Goal: Task Accomplishment & Management: Manage account settings

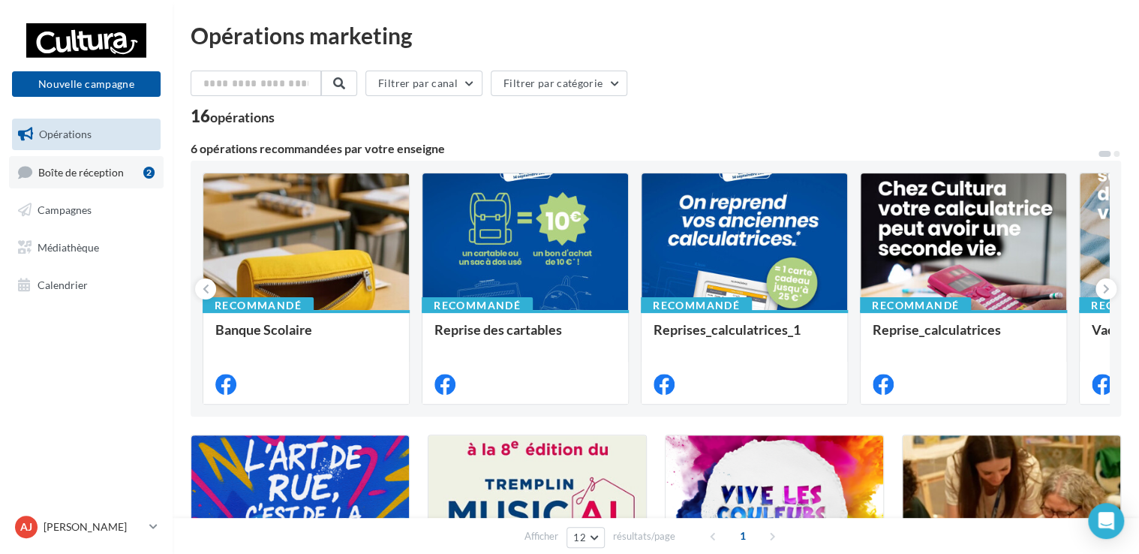
click at [86, 174] on span "Boîte de réception" at bounding box center [81, 171] width 86 height 13
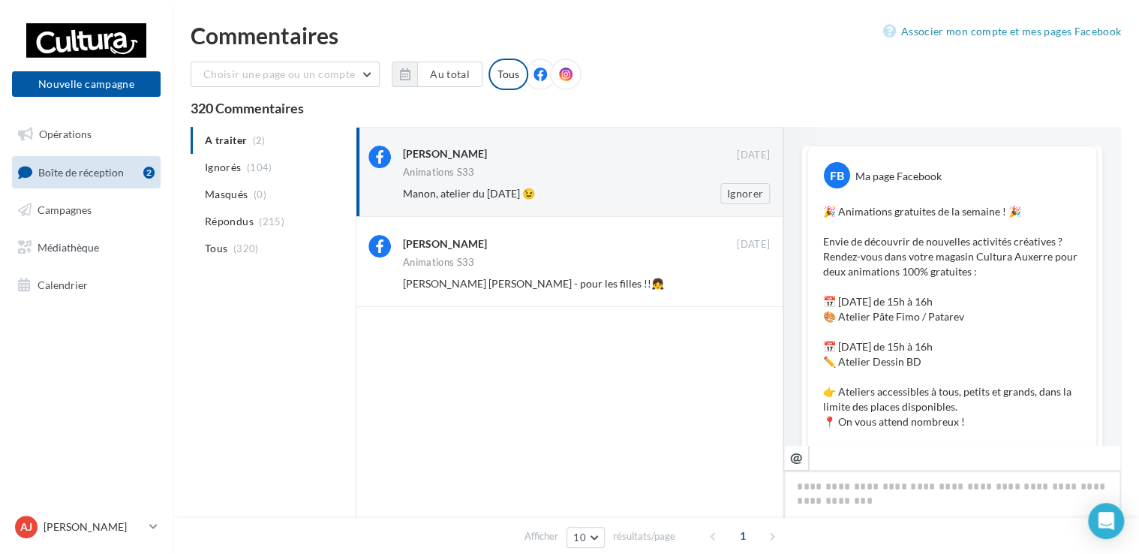
scroll to position [594, 0]
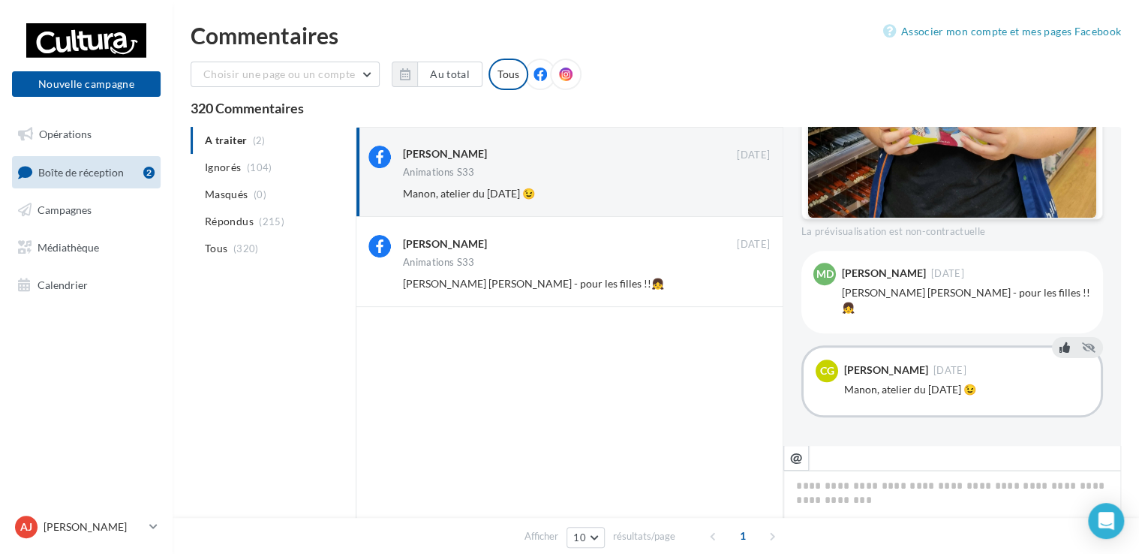
click at [1060, 346] on icon at bounding box center [1065, 346] width 11 height 11
click at [1060, 254] on icon at bounding box center [1065, 252] width 11 height 11
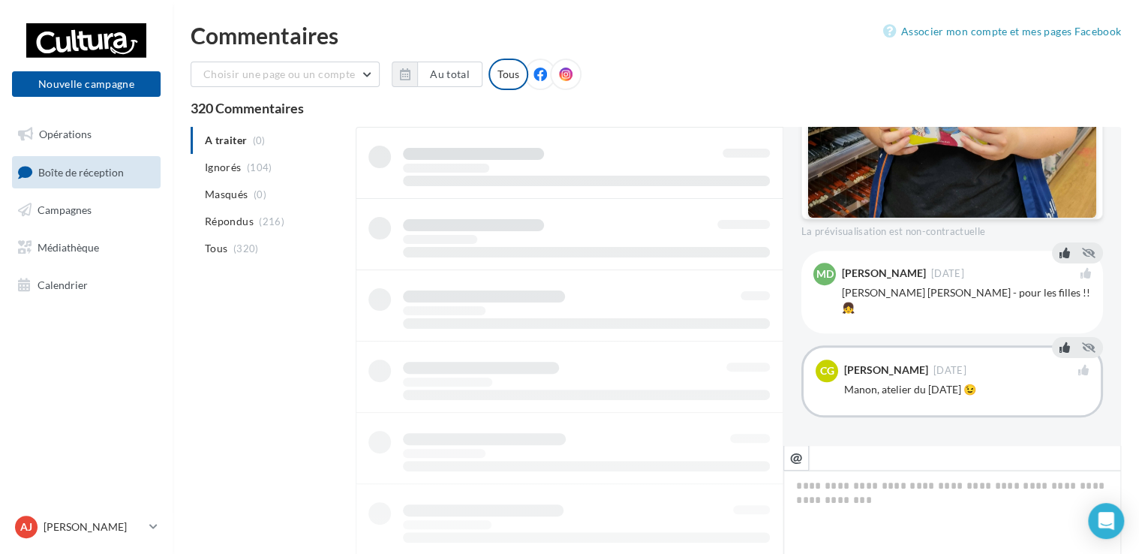
scroll to position [589, 0]
